Goal: Find specific page/section: Find specific page/section

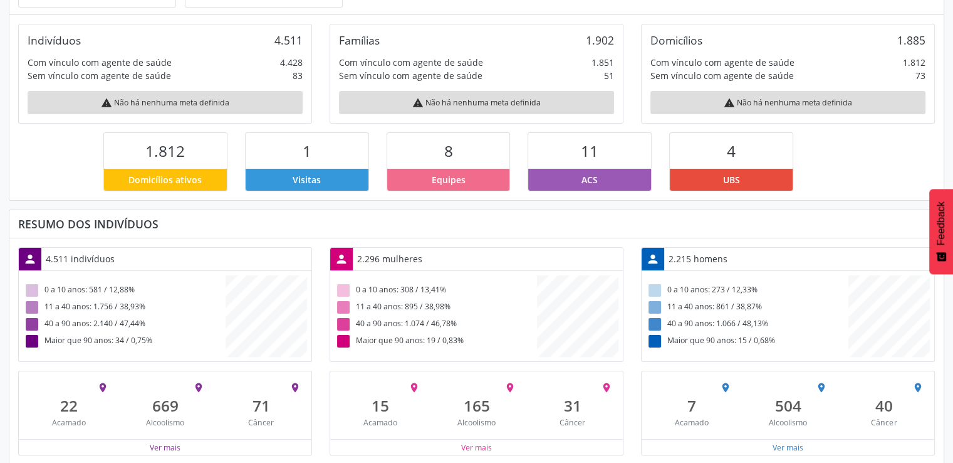
scroll to position [209, 0]
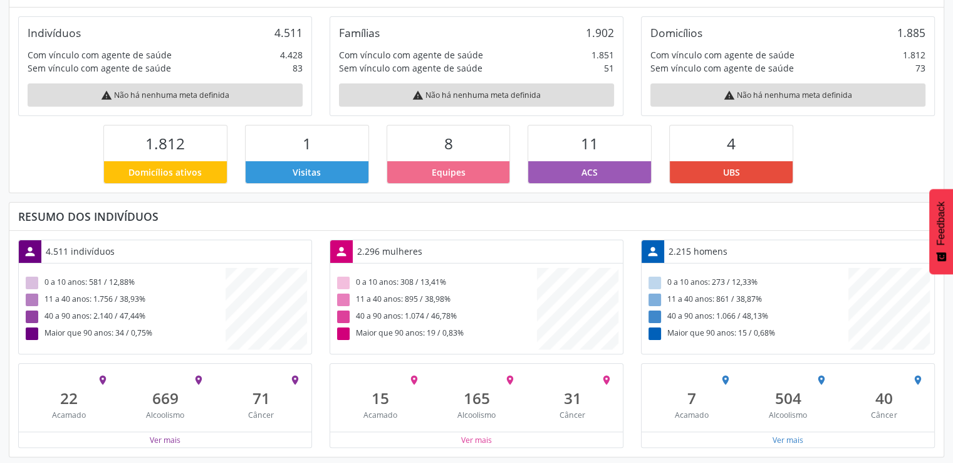
click at [751, 170] on div "UBS" at bounding box center [731, 172] width 123 height 22
click at [726, 174] on span "UBS" at bounding box center [731, 171] width 17 height 13
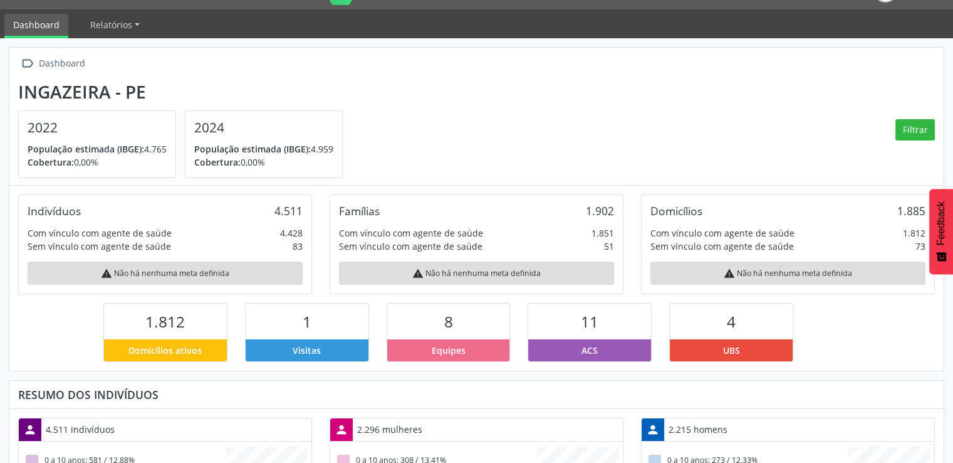
scroll to position [0, 0]
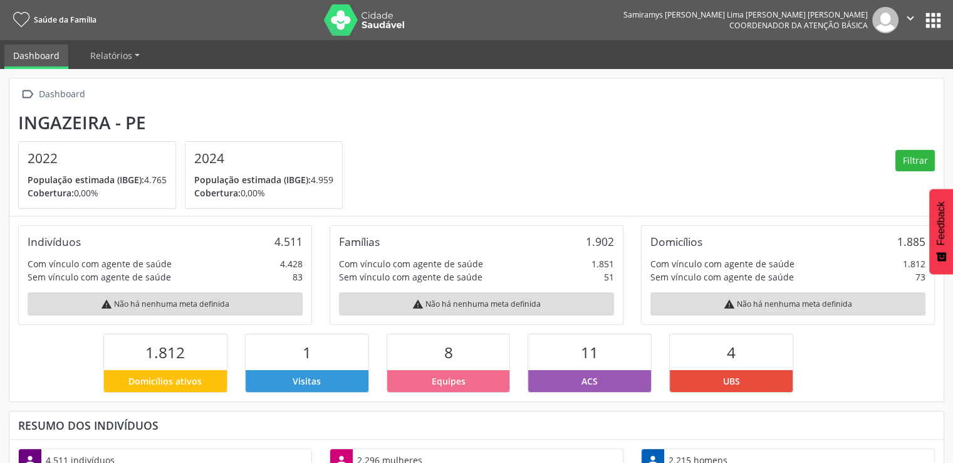
click at [931, 16] on button "apps" at bounding box center [934, 20] width 22 height 22
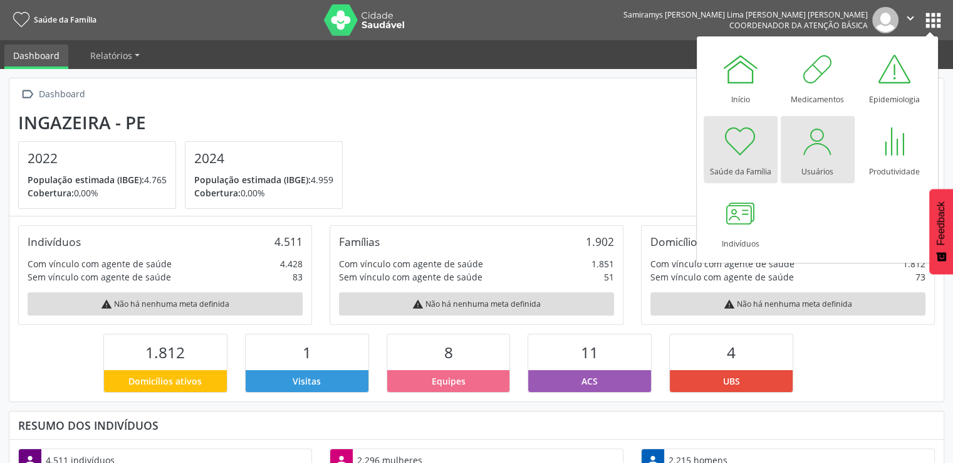
click at [805, 152] on div at bounding box center [818, 141] width 38 height 38
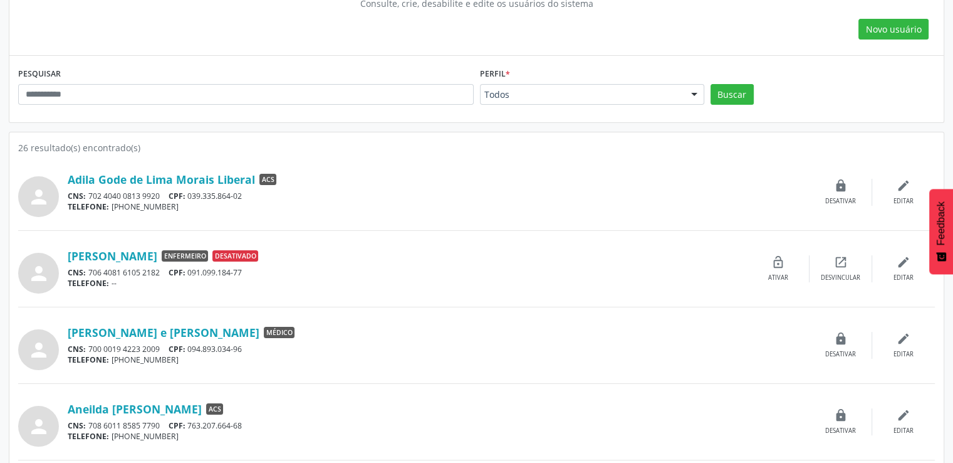
scroll to position [65, 0]
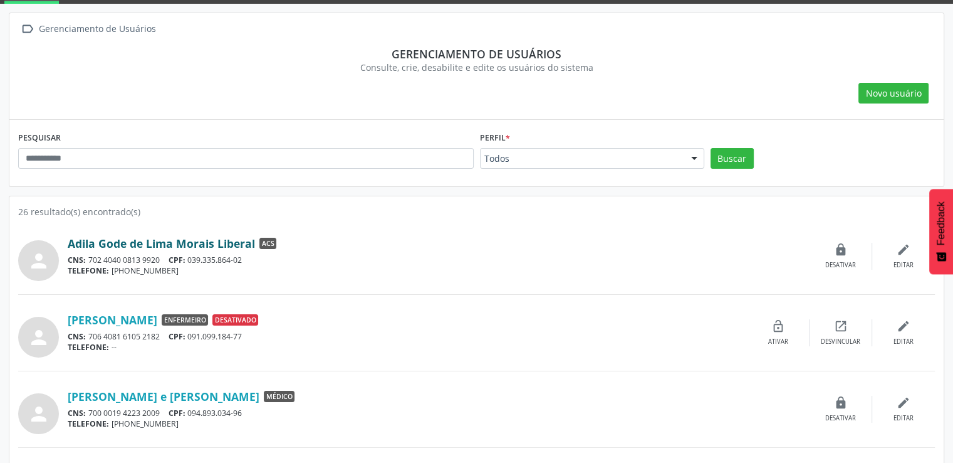
click at [96, 239] on link "Adila Gode de Lima Morais Liberal" at bounding box center [161, 243] width 187 height 14
